Goal: Task Accomplishment & Management: Manage account settings

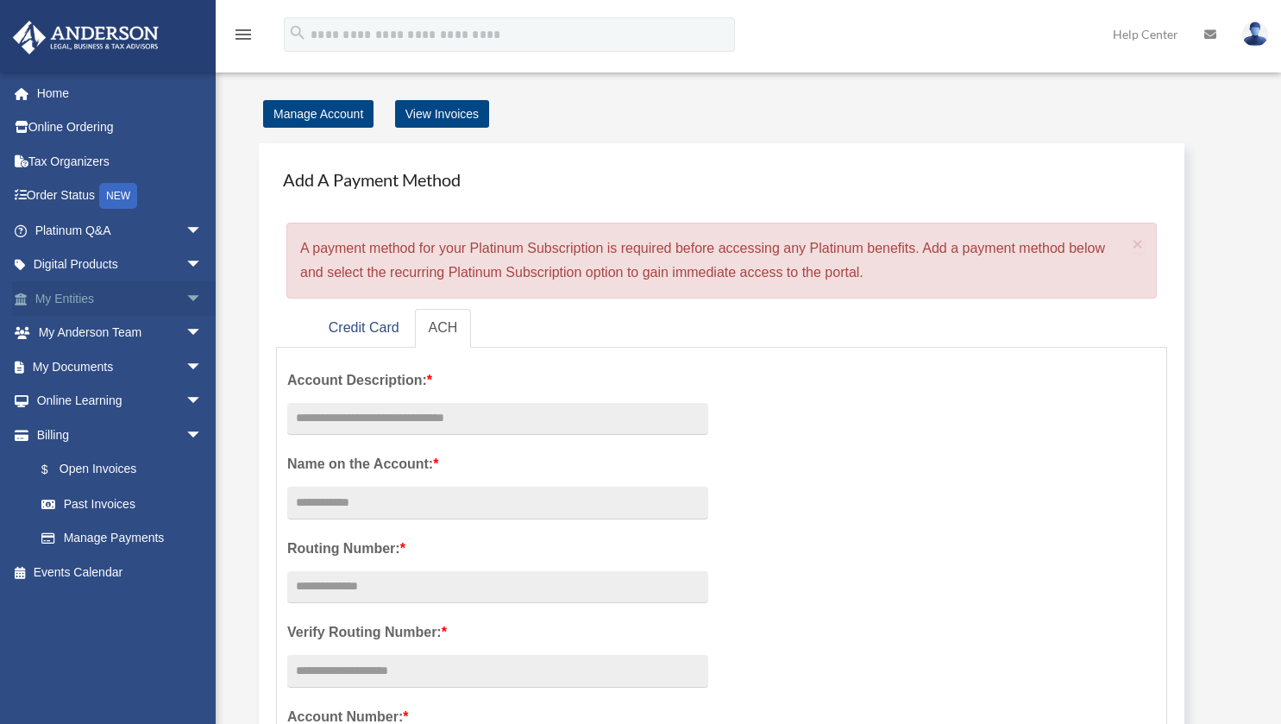
click at [62, 293] on link "My Entities arrow_drop_down" at bounding box center [120, 298] width 216 height 35
click at [185, 293] on span "arrow_drop_down" at bounding box center [202, 298] width 35 height 35
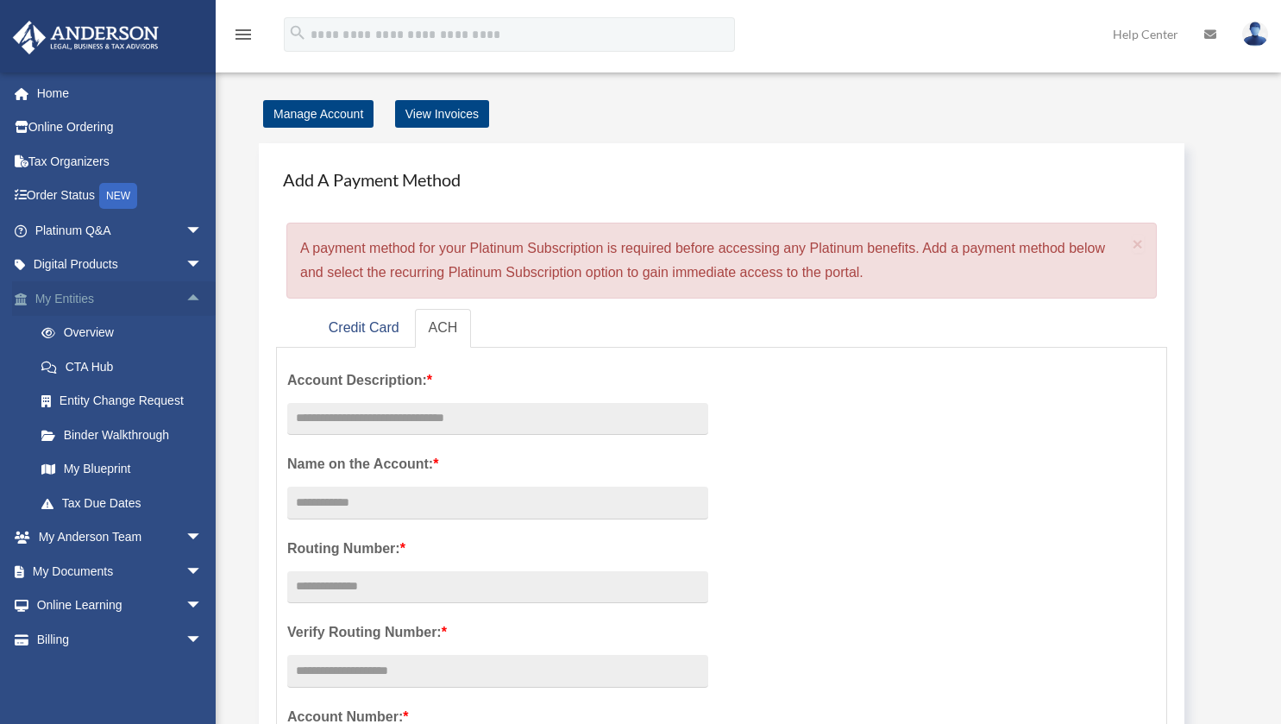
click at [185, 293] on span "arrow_drop_up" at bounding box center [202, 298] width 35 height 35
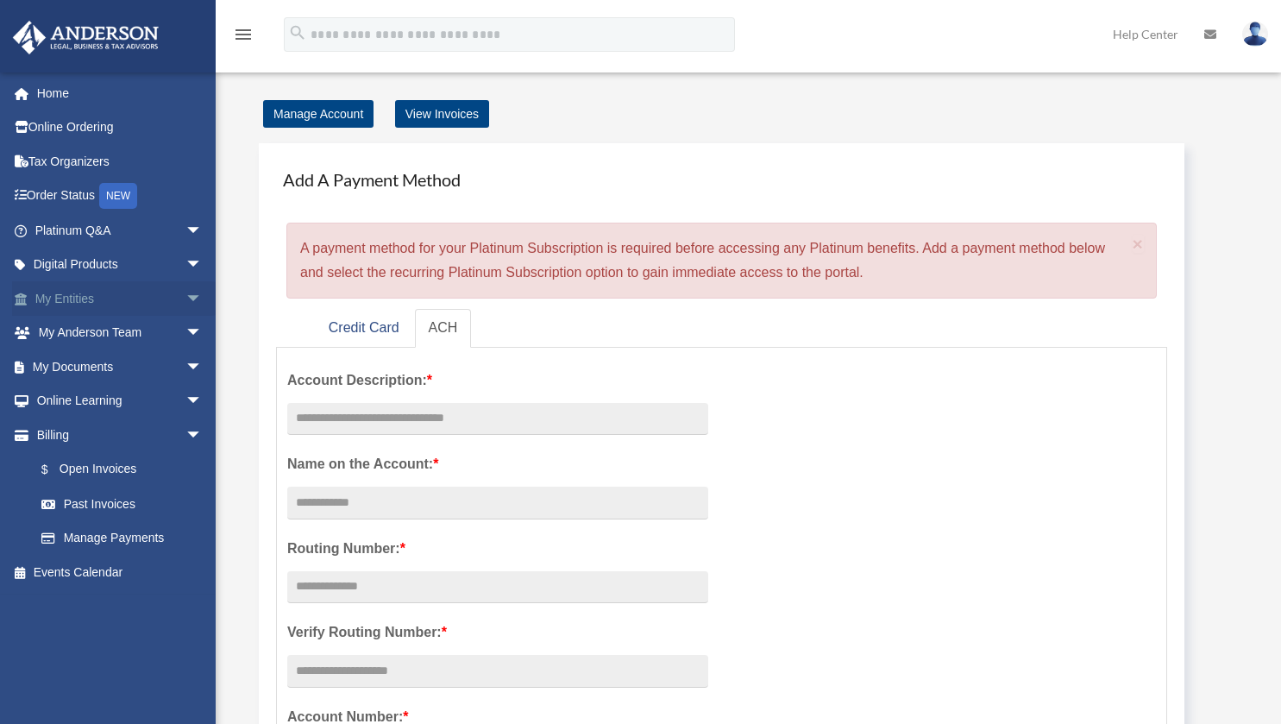
click at [185, 293] on span "arrow_drop_down" at bounding box center [202, 298] width 35 height 35
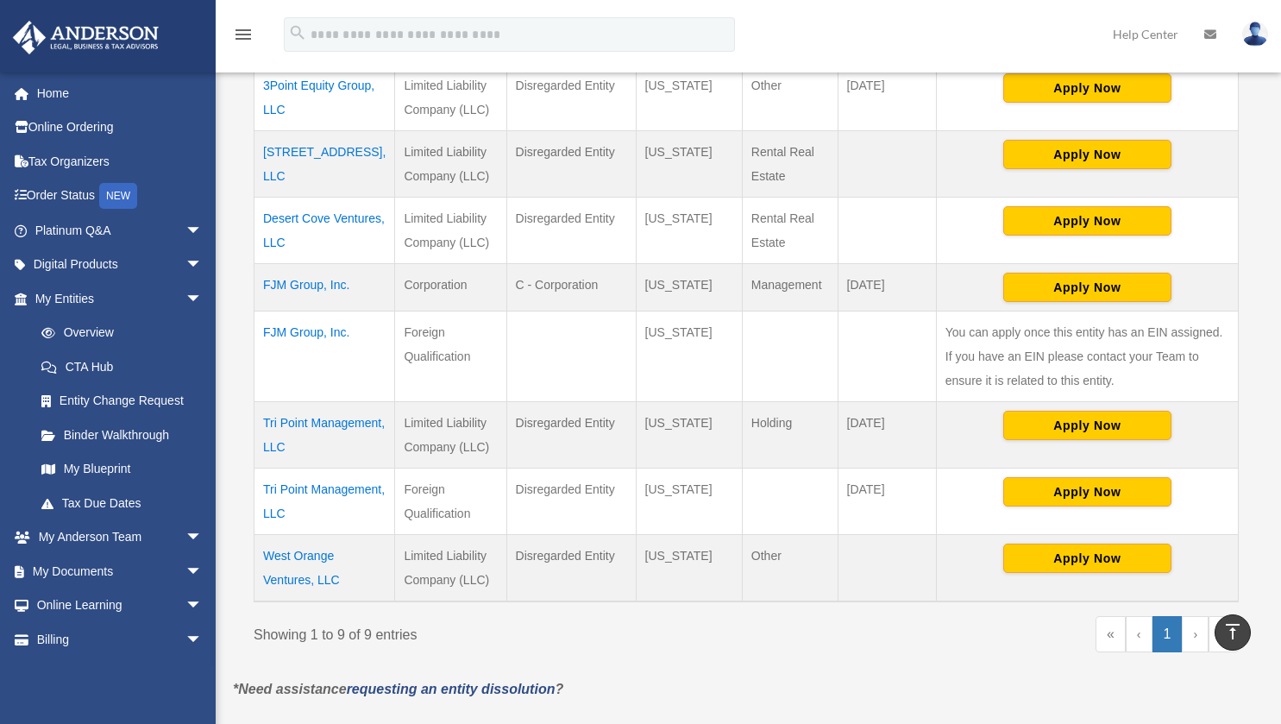
scroll to position [524, 0]
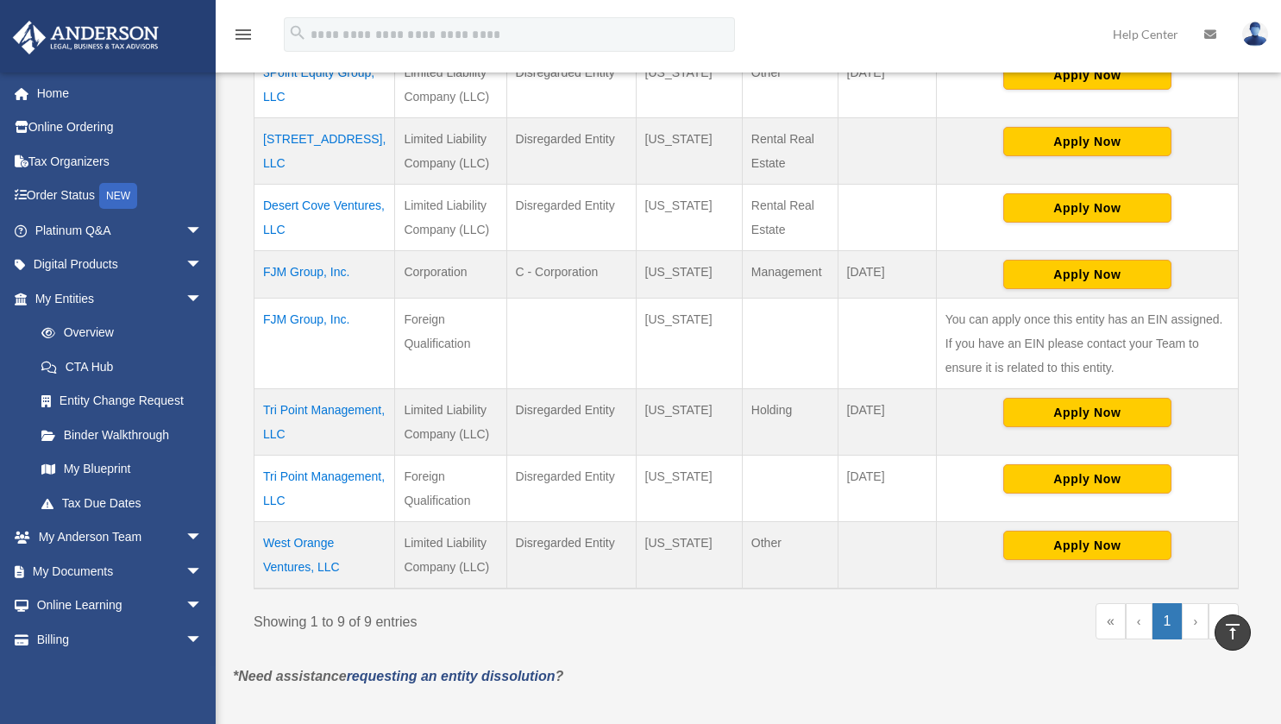
click at [303, 490] on td "Tri Point Management, LLC" at bounding box center [324, 488] width 141 height 66
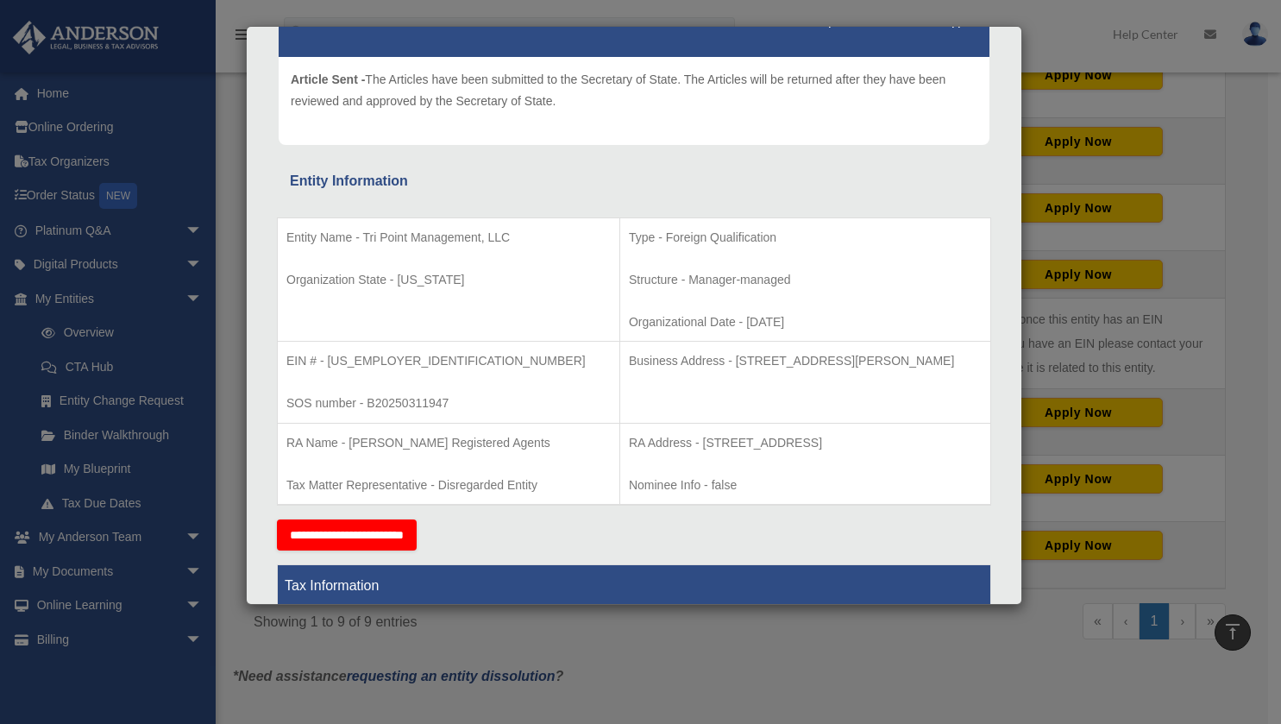
scroll to position [205, 0]
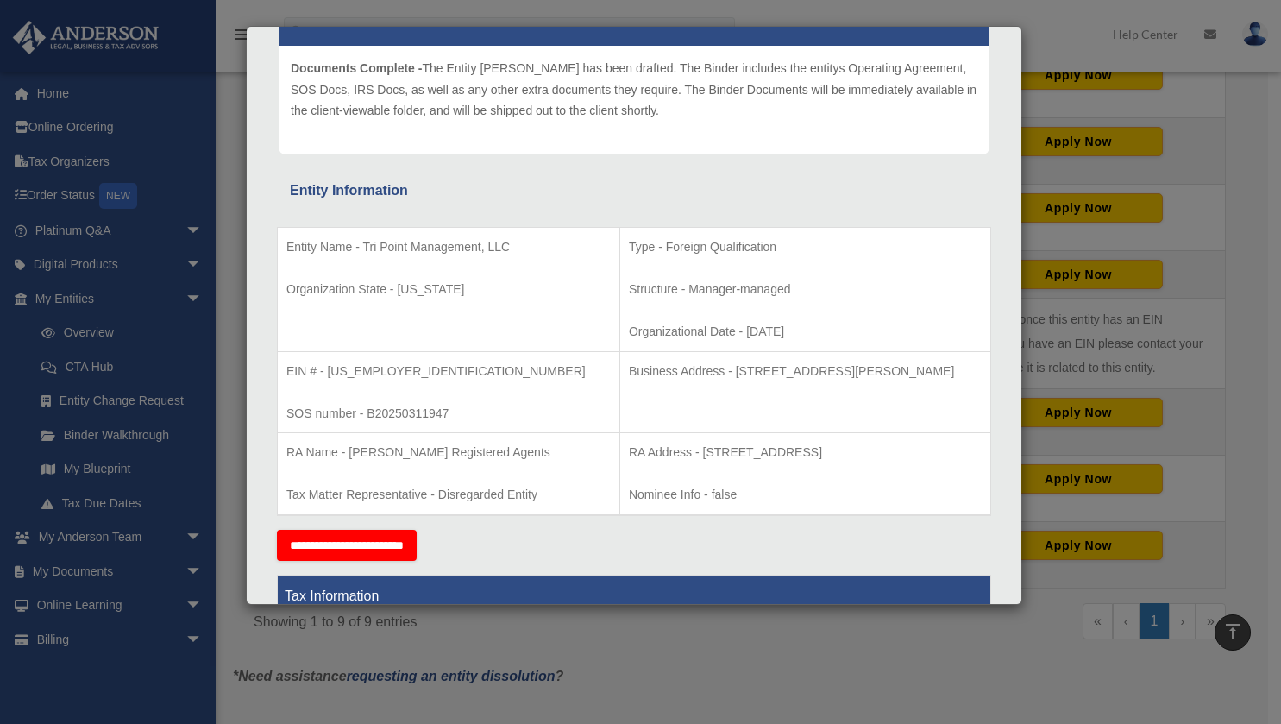
click at [1063, 21] on div "Details × Articles Sent Organizational Date" at bounding box center [640, 362] width 1281 height 724
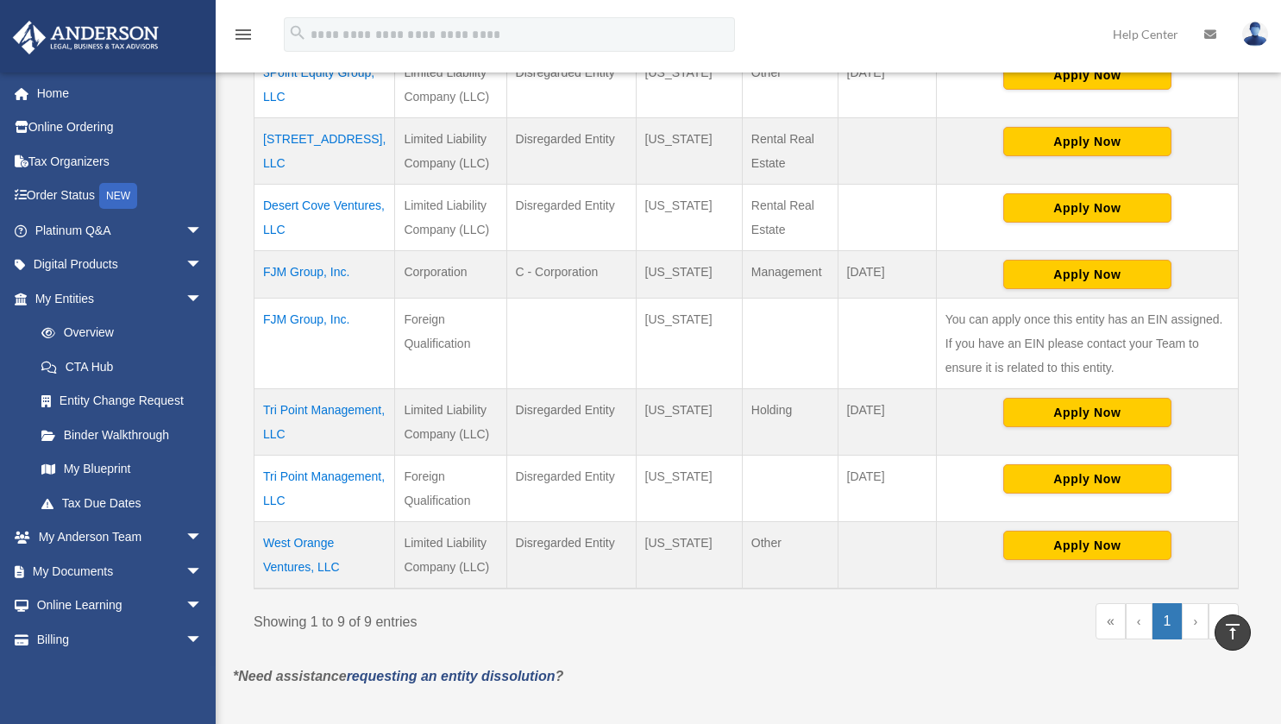
click at [303, 430] on td "Tri Point Management, LLC" at bounding box center [324, 422] width 141 height 66
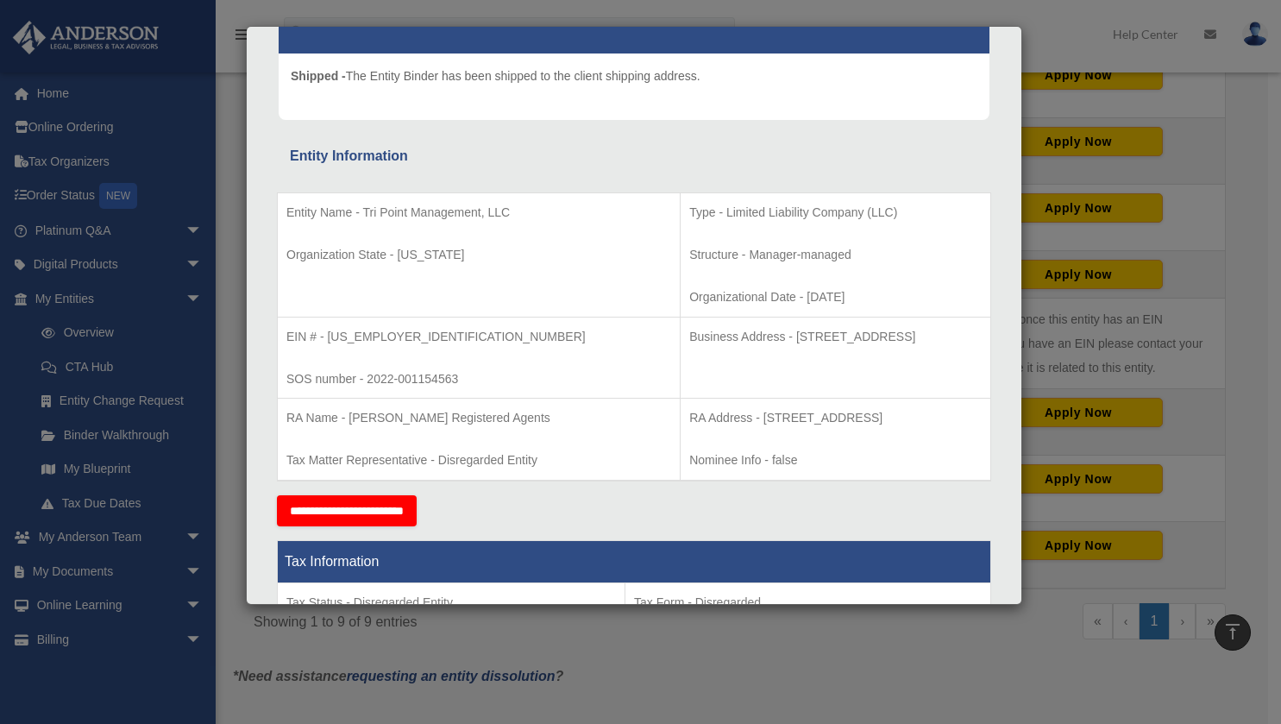
scroll to position [191, 0]
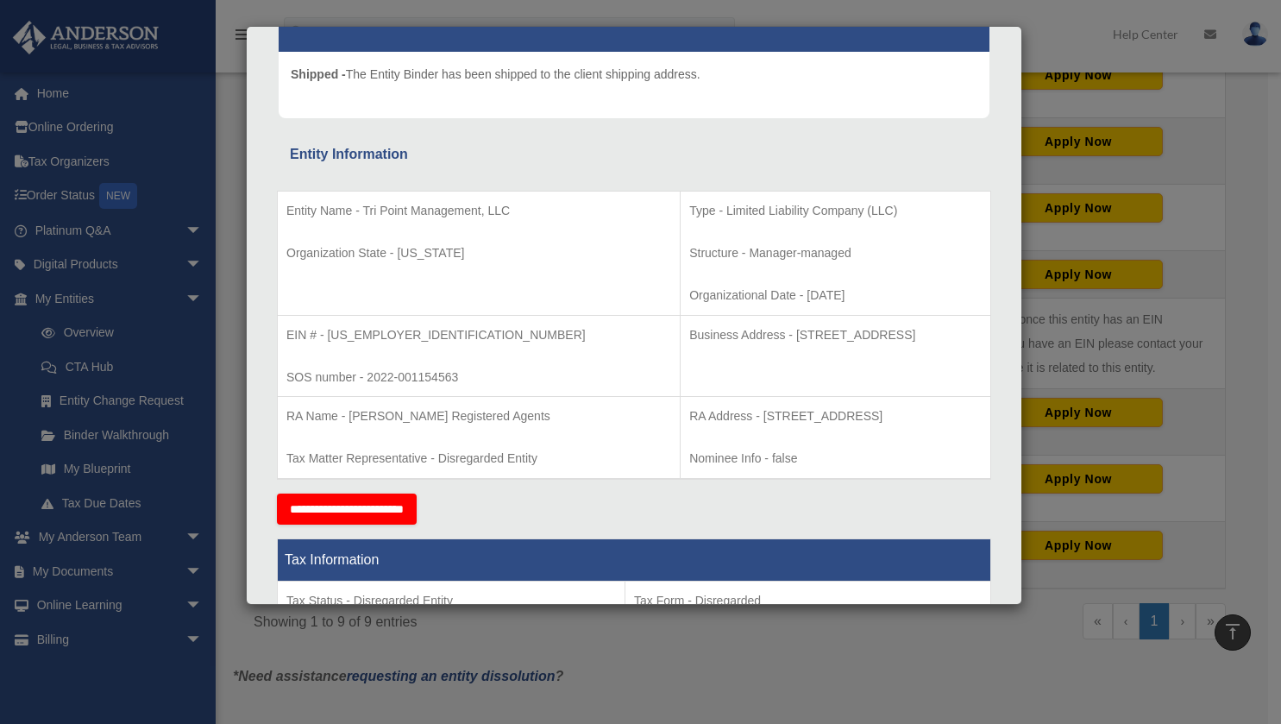
click at [16, 400] on div "Details × Articles Sent Organizational Date" at bounding box center [640, 362] width 1281 height 724
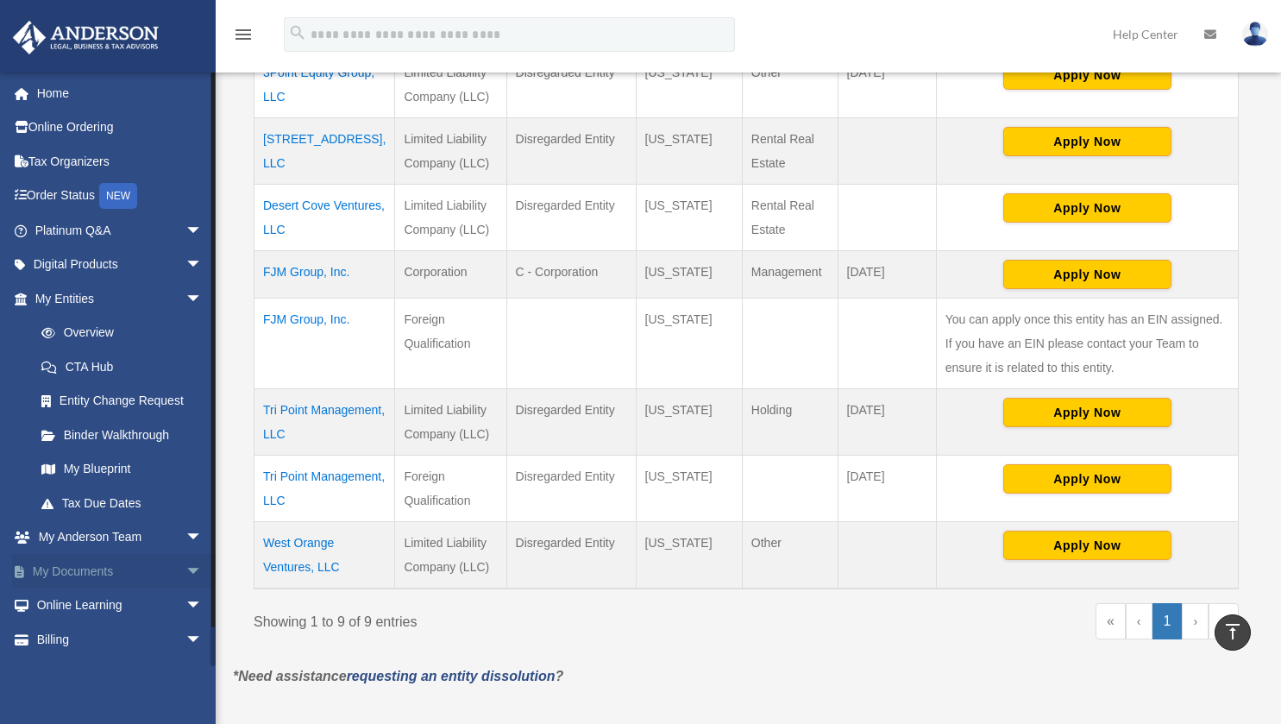
click at [185, 569] on span "arrow_drop_down" at bounding box center [202, 571] width 35 height 35
click at [69, 596] on link "Box" at bounding box center [126, 605] width 204 height 35
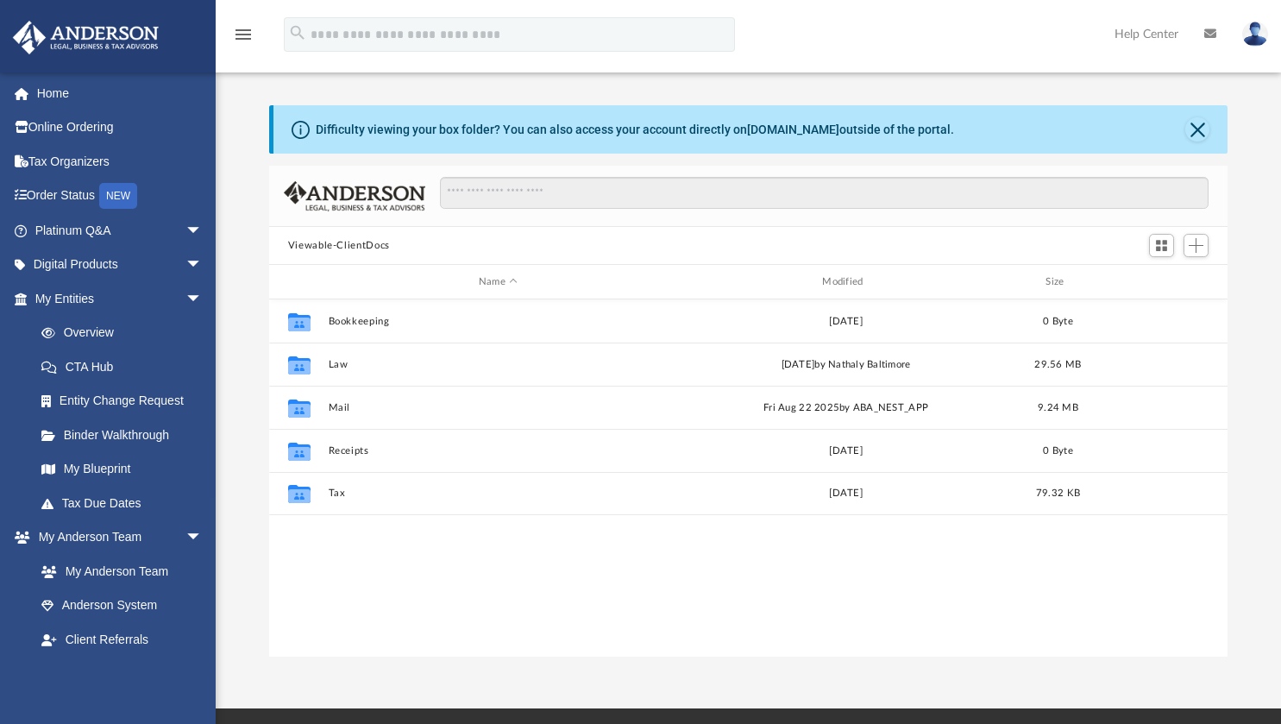
scroll to position [379, 945]
click at [1200, 242] on span "Add" at bounding box center [1196, 245] width 15 height 15
click at [1176, 279] on li "Upload" at bounding box center [1171, 279] width 55 height 18
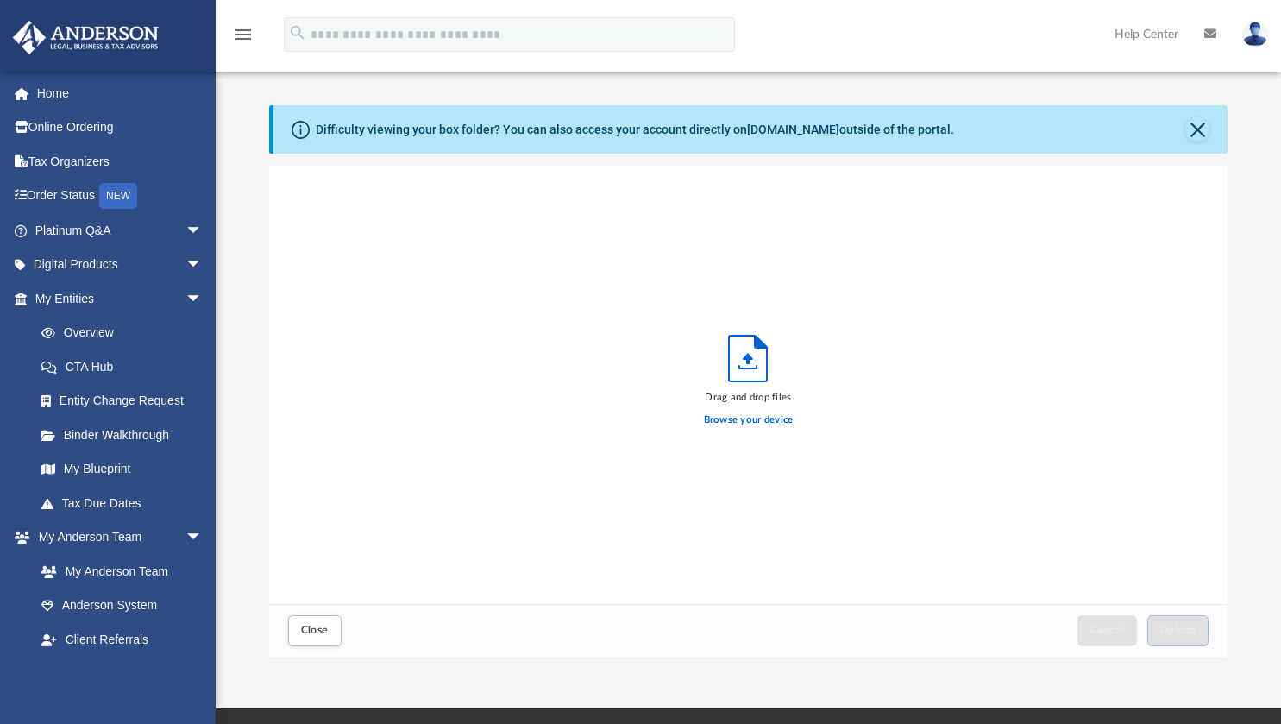
scroll to position [424, 945]
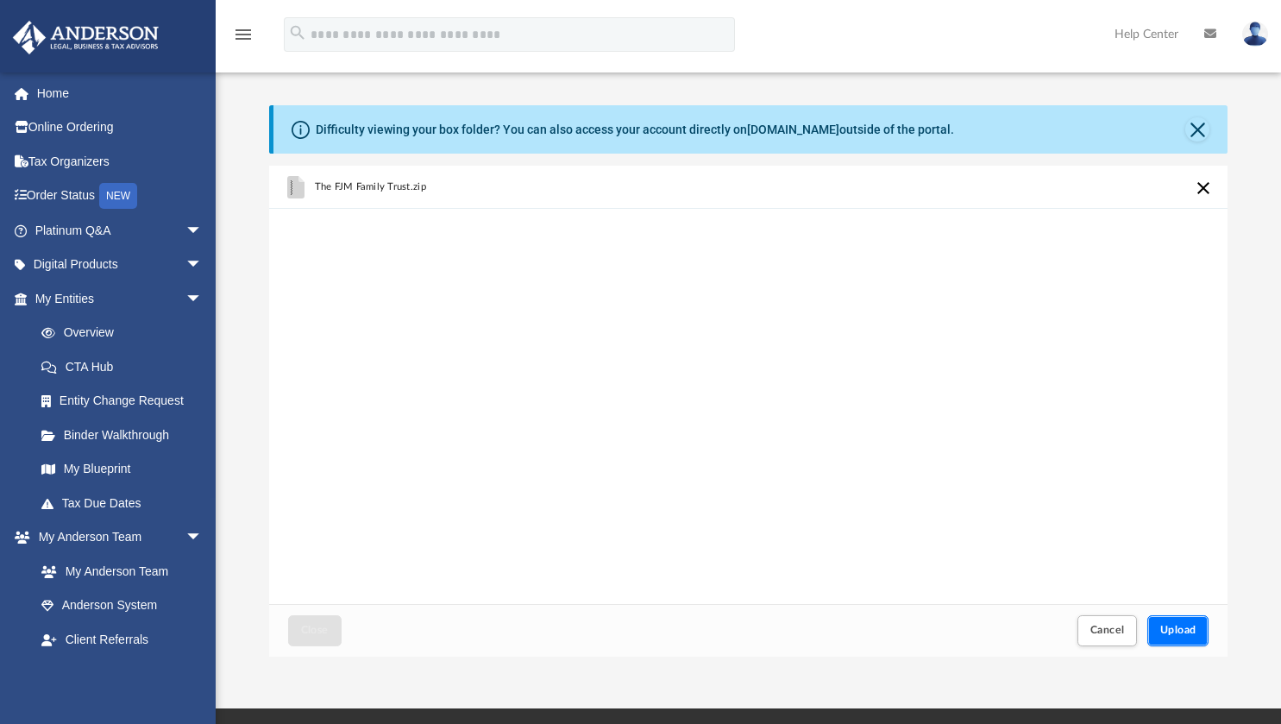
click at [1186, 627] on span "Upload" at bounding box center [1178, 629] width 36 height 10
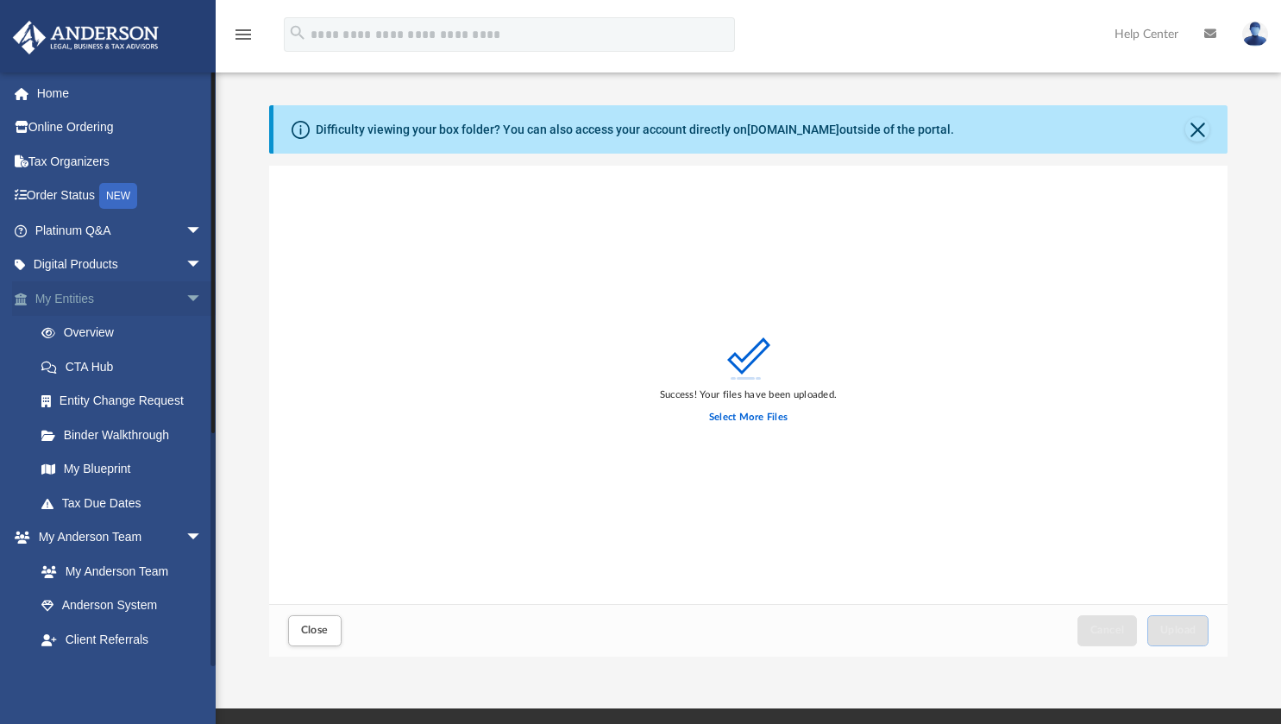
click at [95, 297] on link "My Entities arrow_drop_down" at bounding box center [120, 298] width 216 height 35
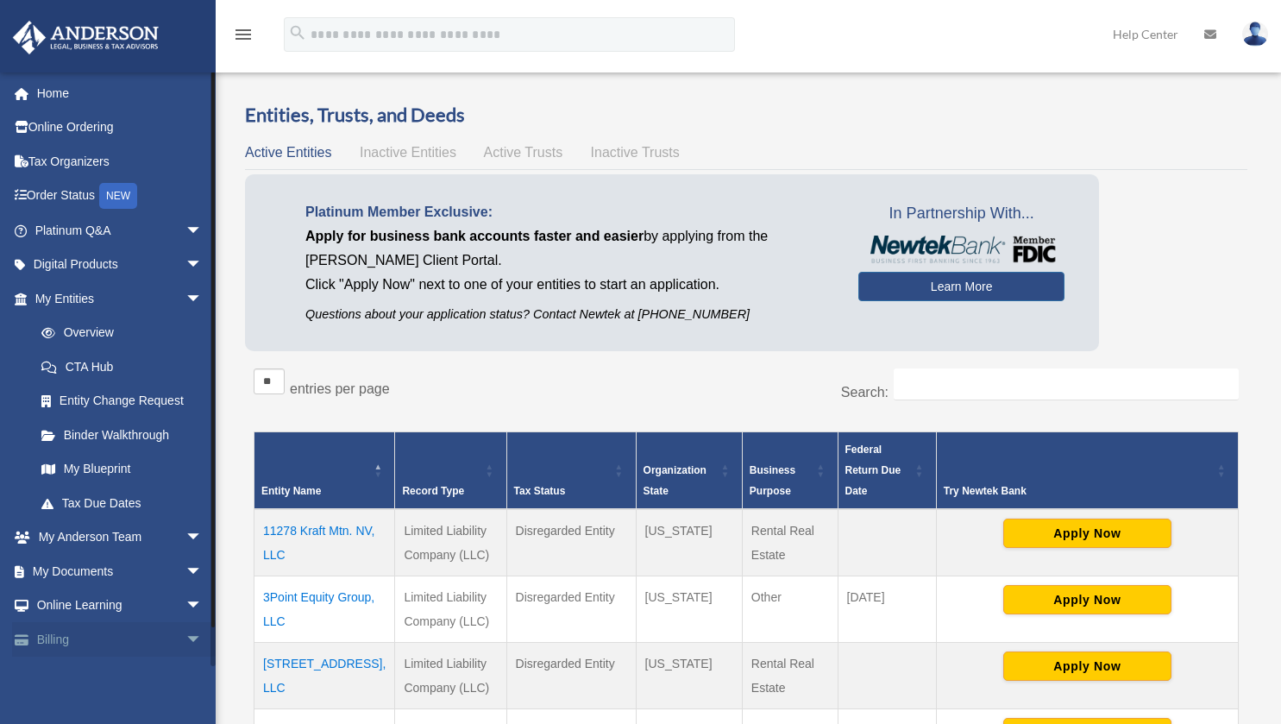
click at [84, 644] on link "Billing arrow_drop_down" at bounding box center [120, 639] width 216 height 35
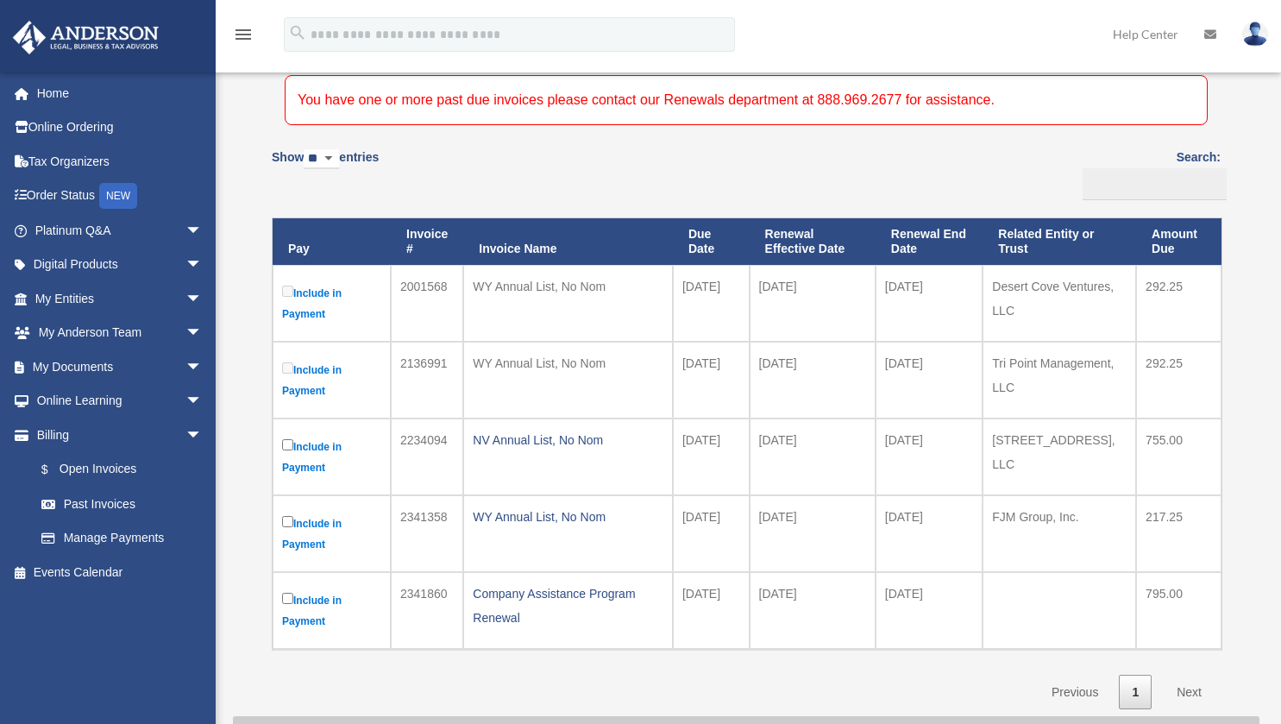
scroll to position [148, 0]
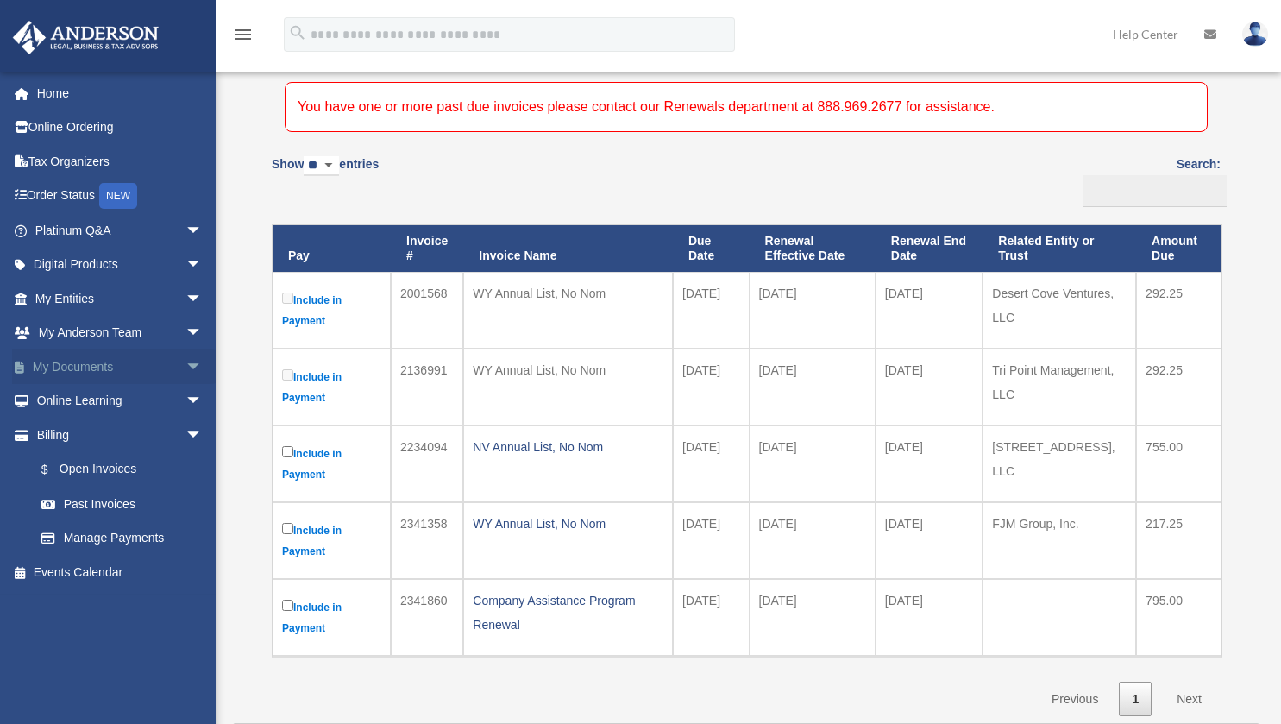
click at [135, 370] on link "My Documents arrow_drop_down" at bounding box center [120, 366] width 216 height 35
click at [185, 365] on span "arrow_drop_down" at bounding box center [202, 366] width 35 height 35
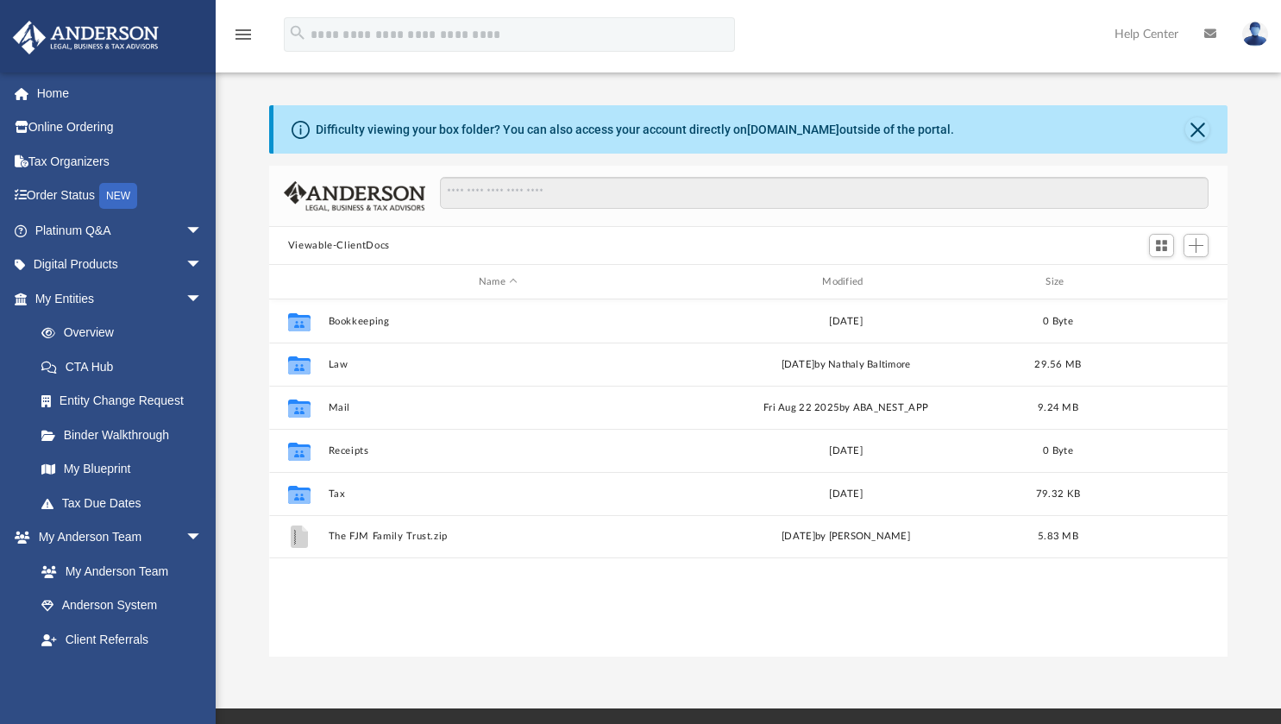
scroll to position [379, 945]
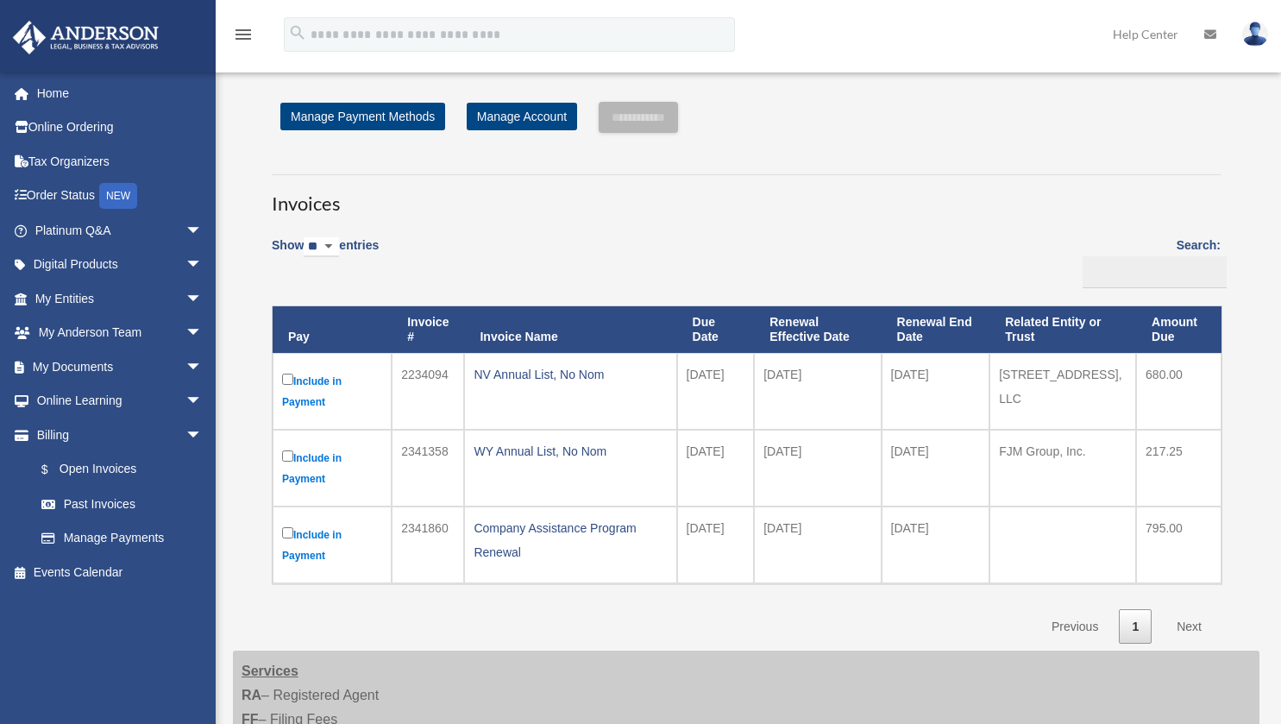
scroll to position [148, 0]
